Goal: Check status

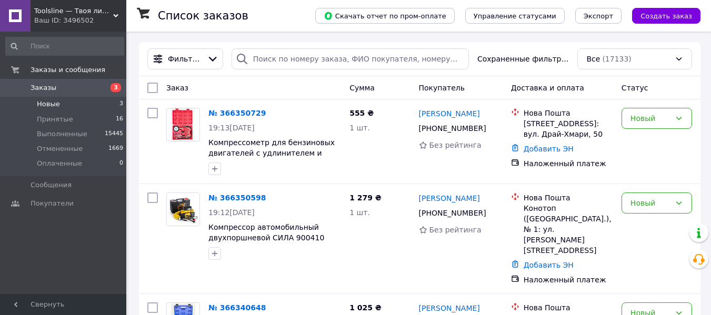
click at [43, 107] on span "Новые" at bounding box center [48, 103] width 23 height 9
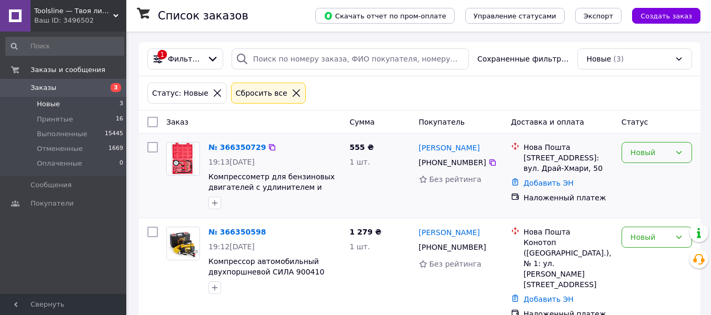
click at [671, 155] on div "Новый" at bounding box center [657, 152] width 71 height 21
click at [644, 167] on li "Принят" at bounding box center [656, 175] width 69 height 19
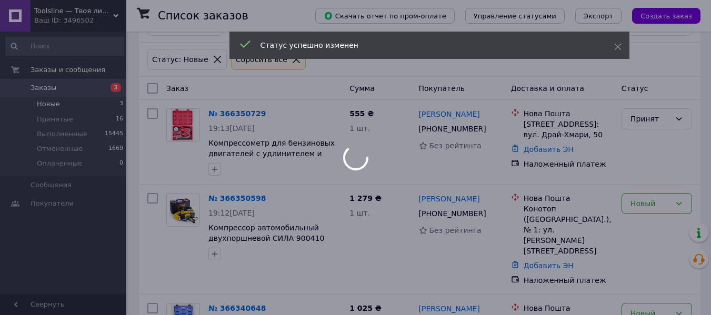
scroll to position [53, 0]
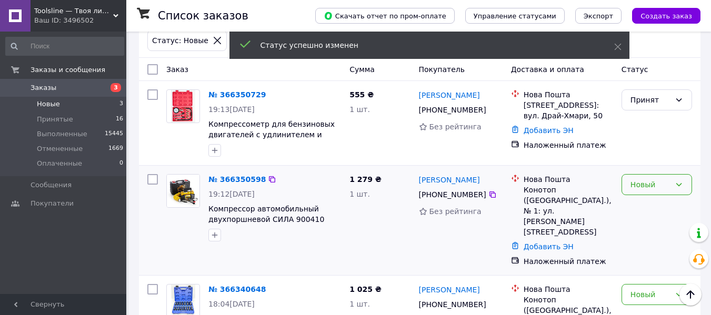
click at [642, 183] on div "Новый" at bounding box center [651, 185] width 40 height 12
click at [645, 202] on li "Принят" at bounding box center [656, 207] width 69 height 19
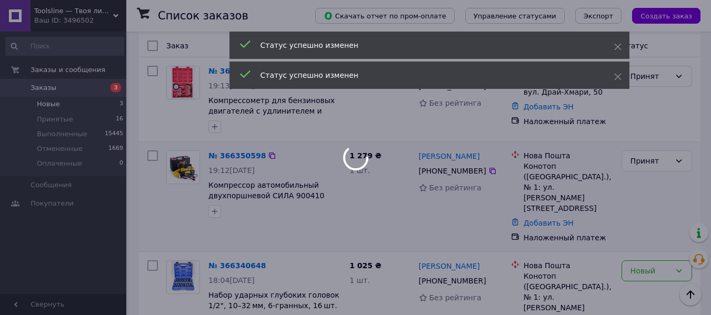
scroll to position [83, 0]
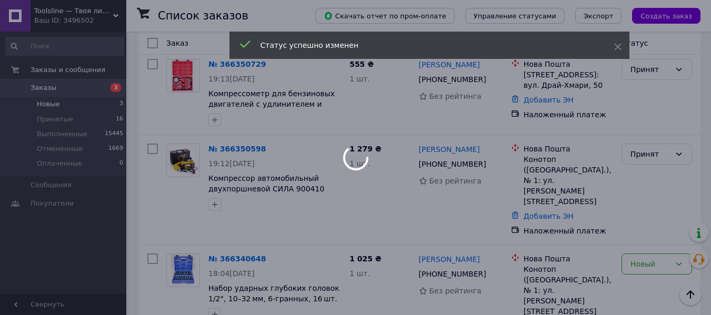
click at [642, 250] on div at bounding box center [355, 157] width 711 height 315
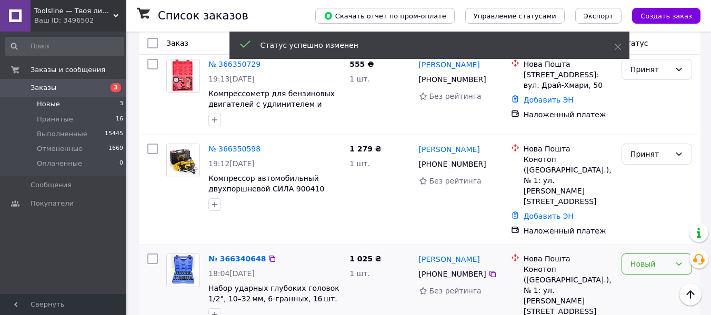
click at [644, 258] on div "Новый" at bounding box center [651, 264] width 40 height 12
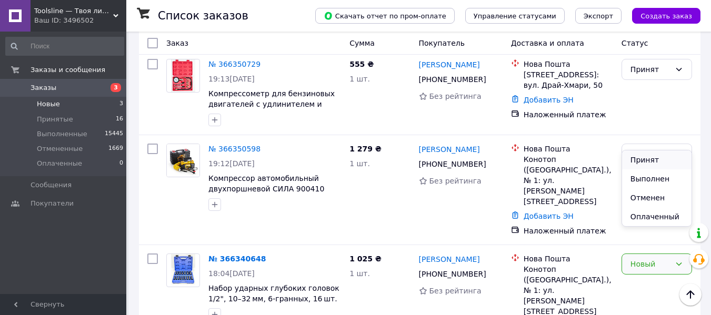
click at [639, 164] on li "Принят" at bounding box center [656, 160] width 69 height 19
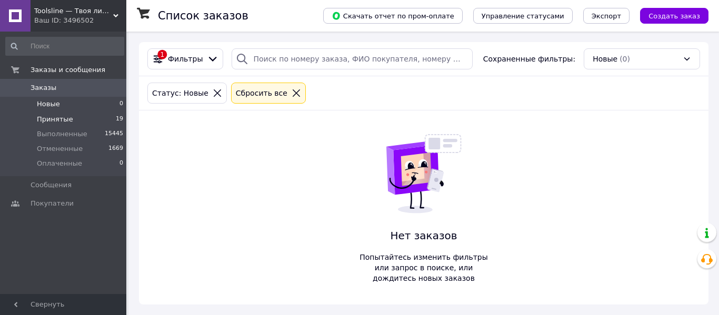
click at [57, 117] on span "Принятые" at bounding box center [55, 119] width 36 height 9
